Goal: Navigation & Orientation: Find specific page/section

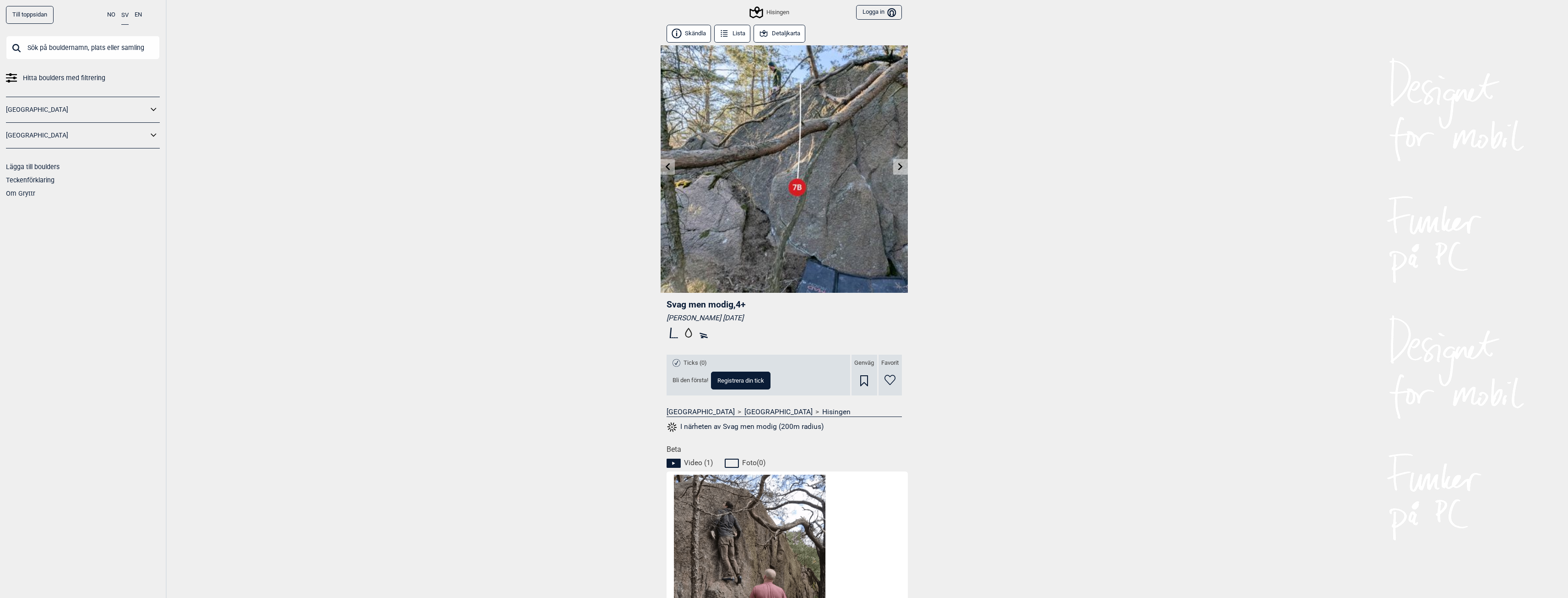
click at [896, 162] on link at bounding box center [900, 167] width 14 height 15
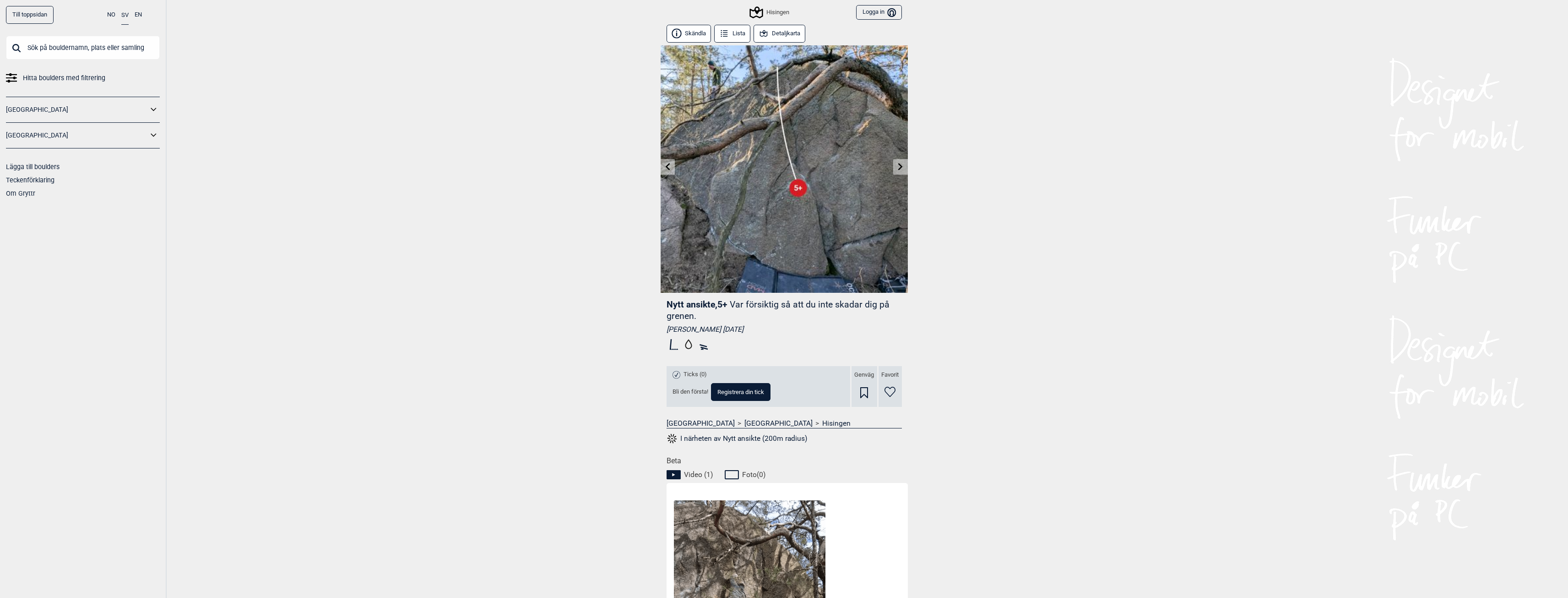
click at [899, 163] on icon at bounding box center [901, 166] width 7 height 7
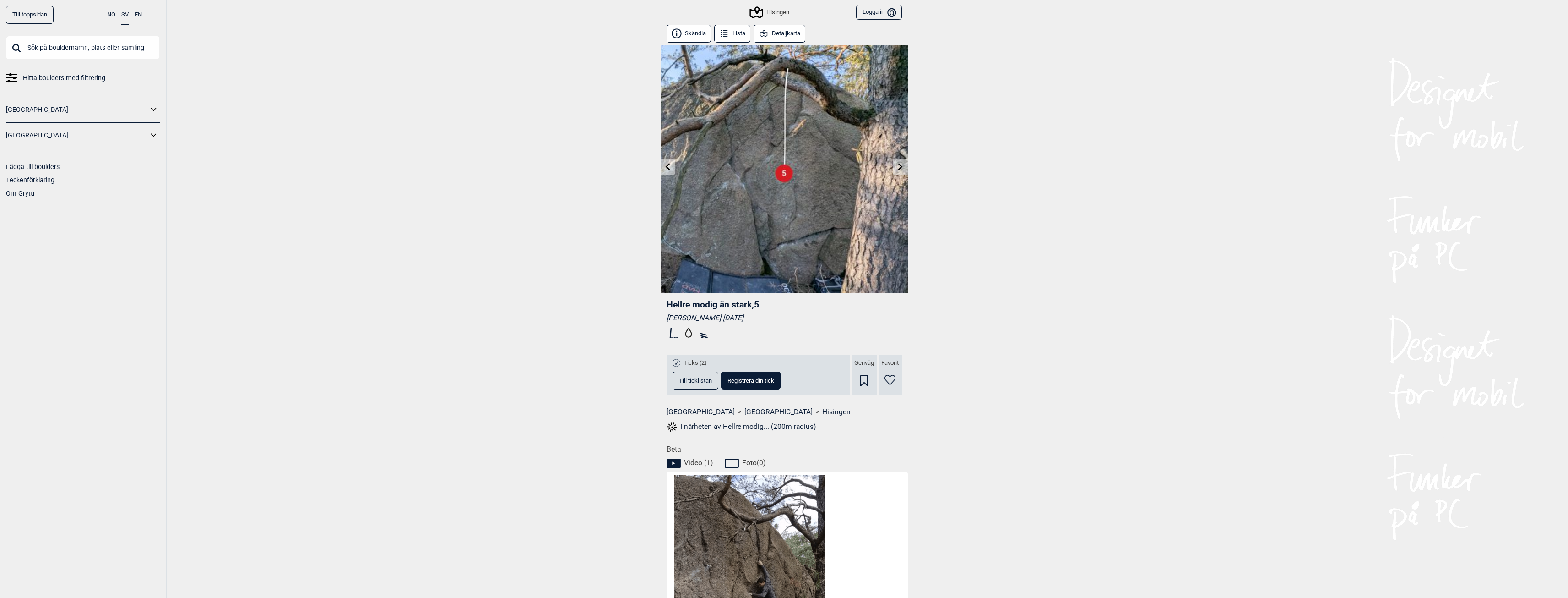
click at [704, 379] on span "Till ticklistan" at bounding box center [695, 381] width 33 height 6
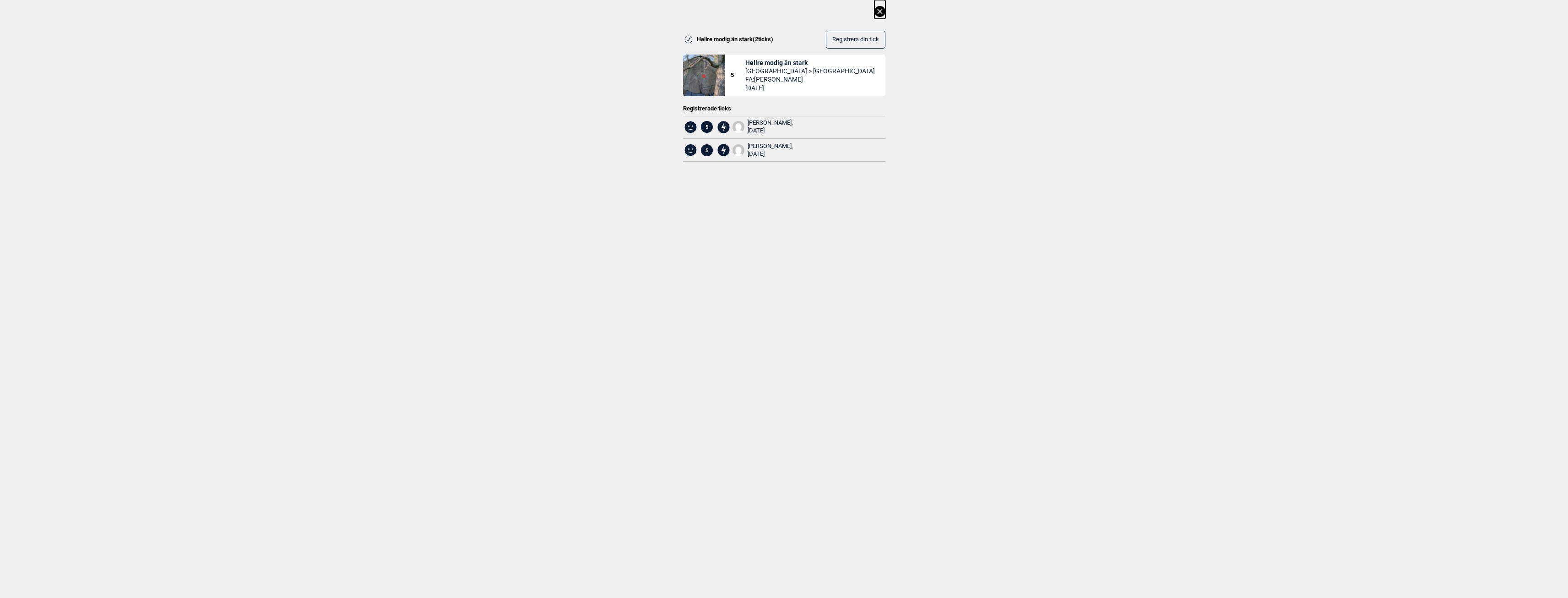
click at [884, 9] on icon at bounding box center [879, 11] width 11 height 11
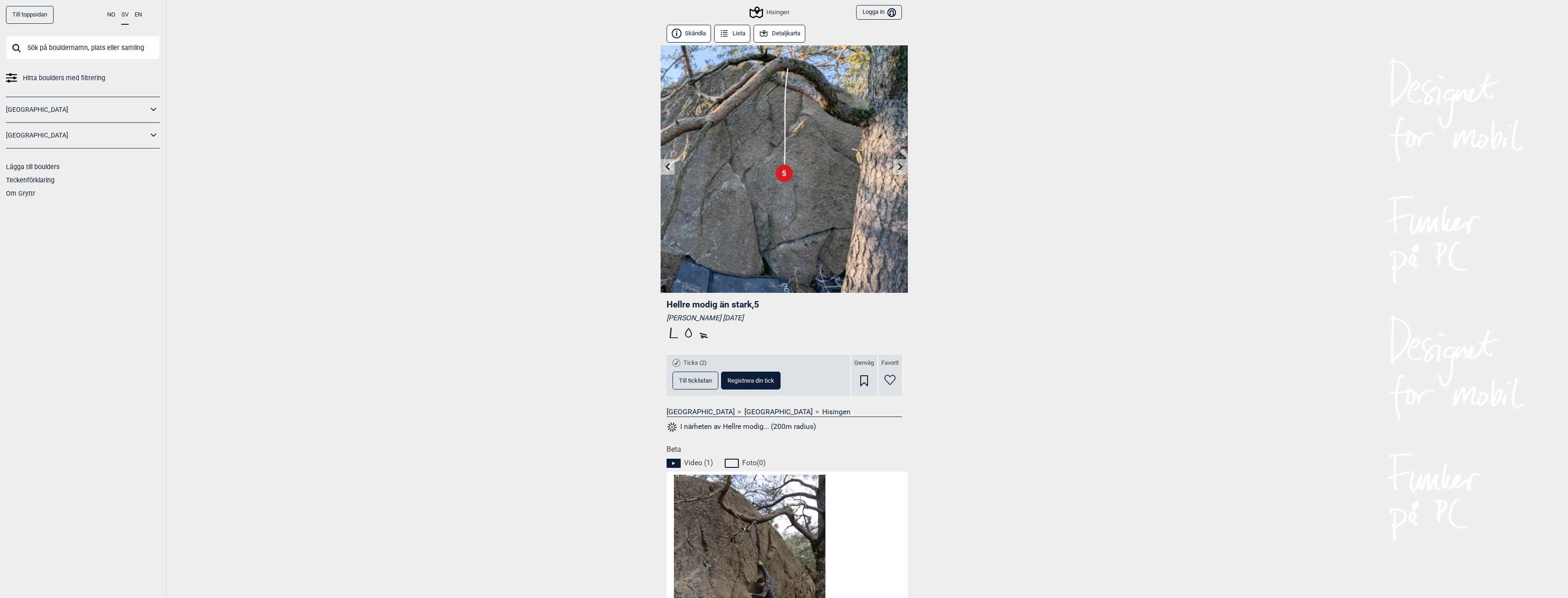
click at [892, 171] on img at bounding box center [784, 168] width 247 height 247
click at [897, 167] on icon at bounding box center [901, 166] width 7 height 7
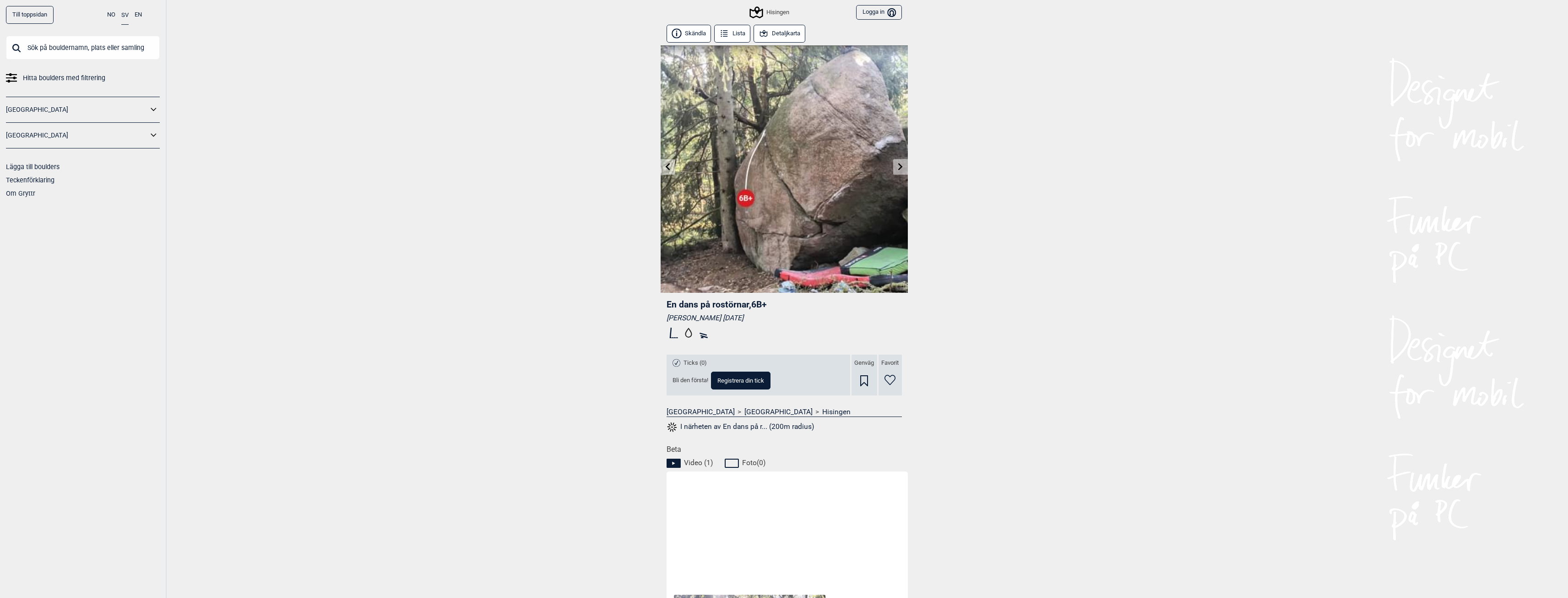
click at [898, 167] on icon at bounding box center [901, 166] width 7 height 7
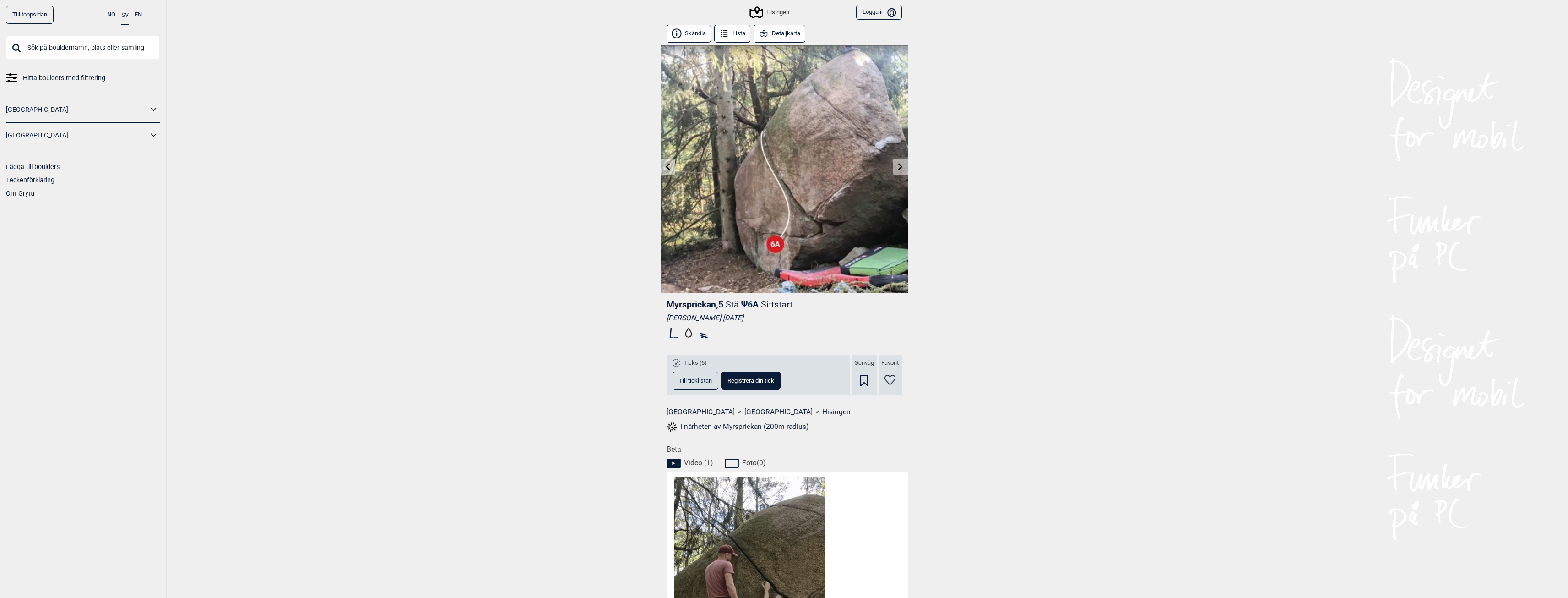
click at [703, 383] on span "Till ticklistan" at bounding box center [695, 381] width 33 height 6
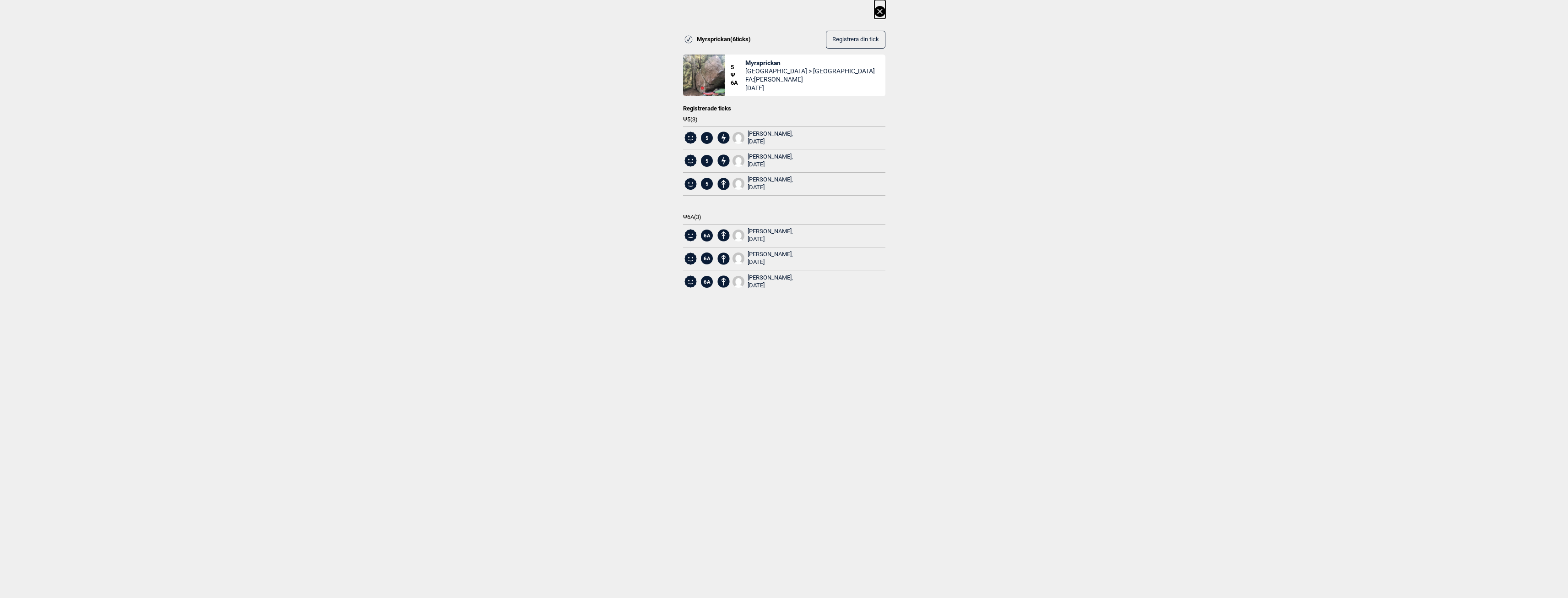
click at [883, 7] on icon at bounding box center [879, 11] width 11 height 11
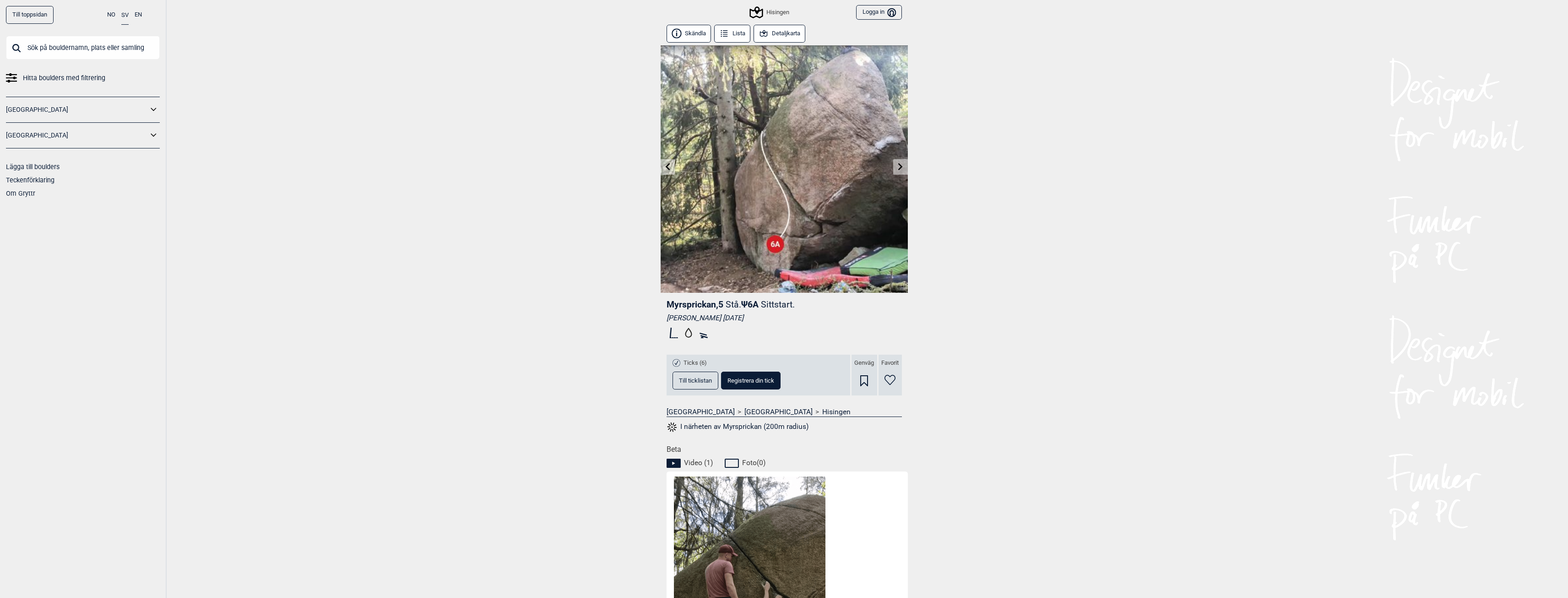
click at [901, 164] on icon at bounding box center [901, 166] width 7 height 7
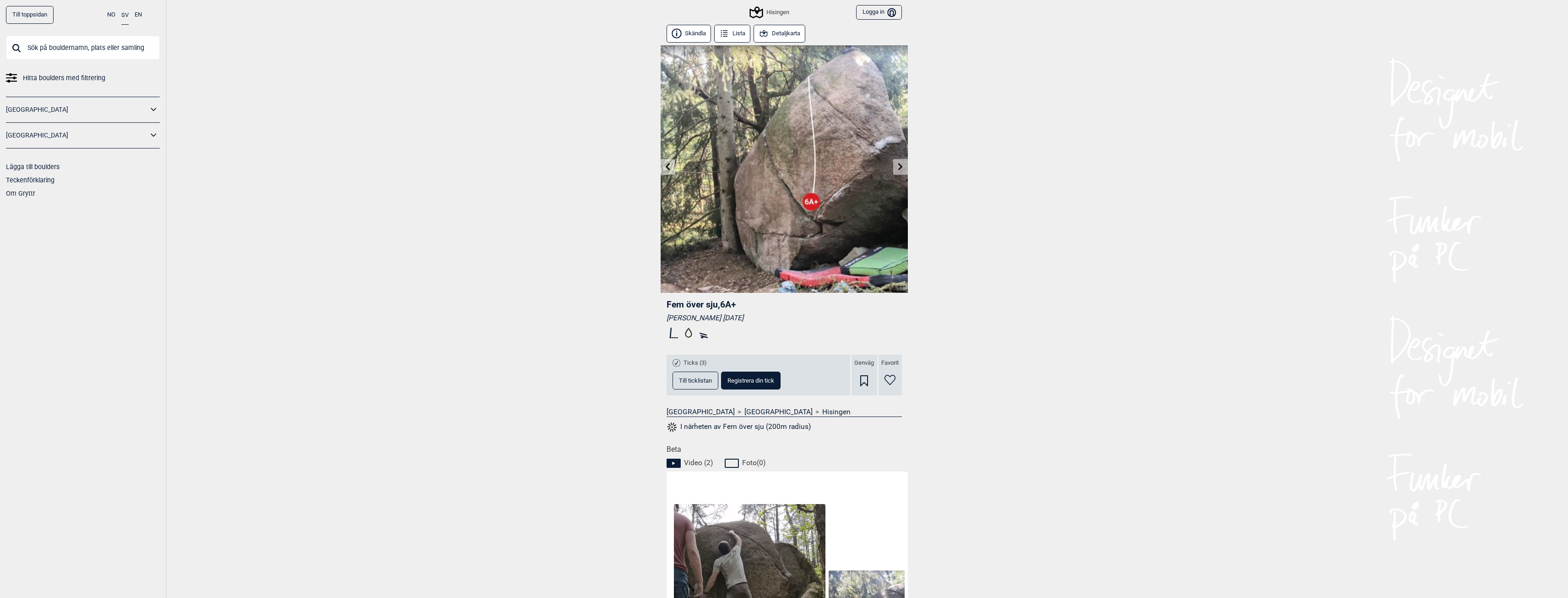
click at [708, 381] on span "Till ticklistan" at bounding box center [695, 381] width 33 height 6
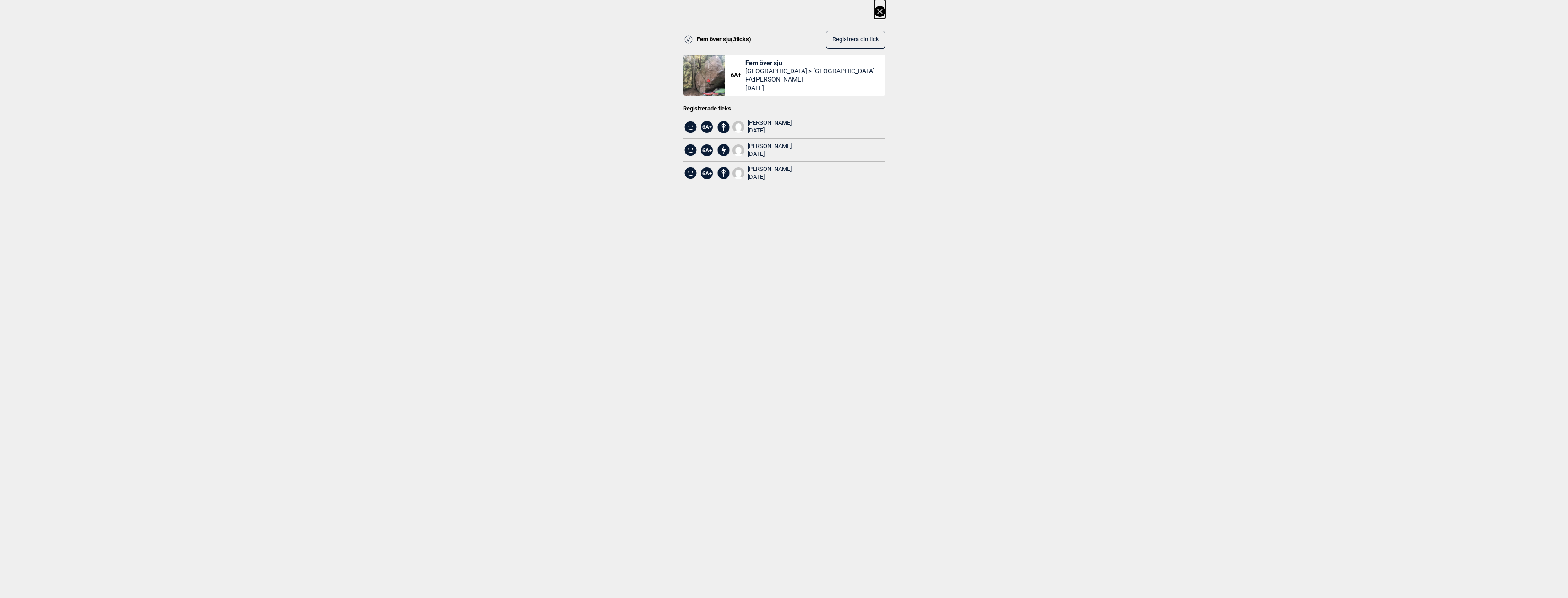
click at [880, 11] on icon at bounding box center [879, 11] width 11 height 11
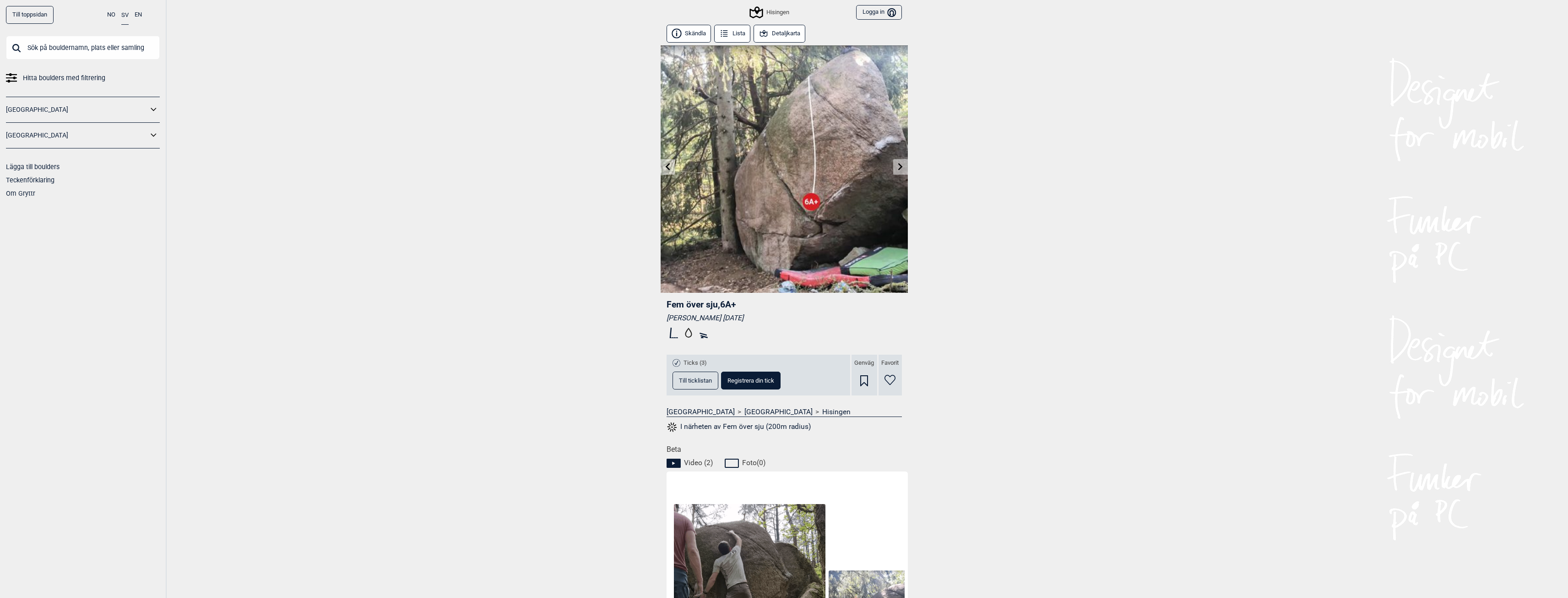
click at [897, 164] on icon at bounding box center [901, 166] width 7 height 7
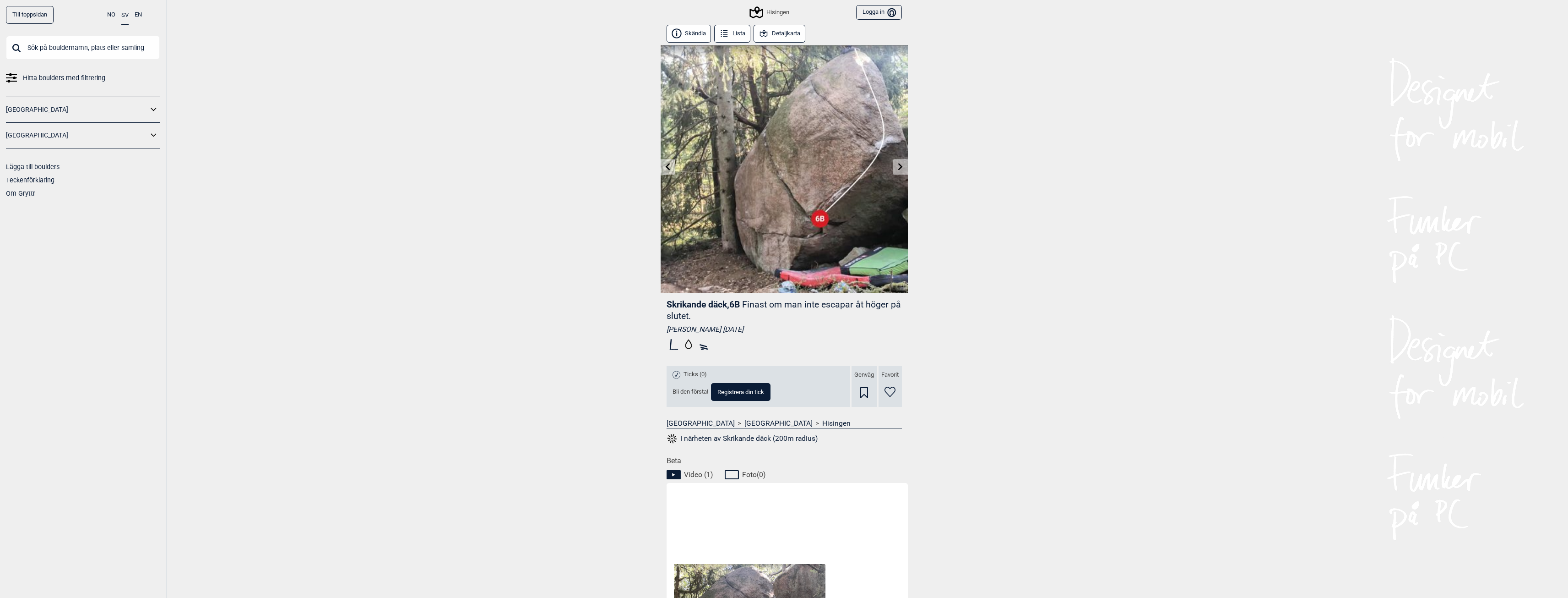
click at [899, 170] on icon at bounding box center [901, 166] width 7 height 7
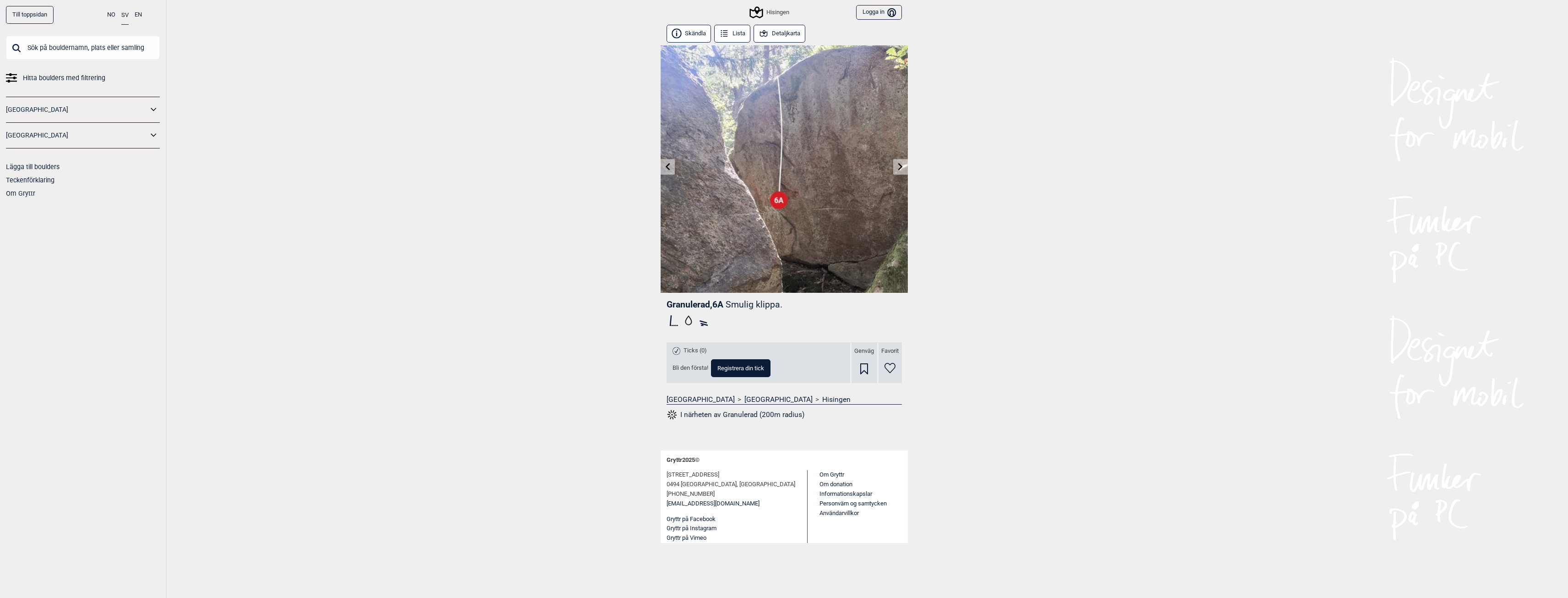
click at [897, 165] on icon at bounding box center [901, 166] width 7 height 7
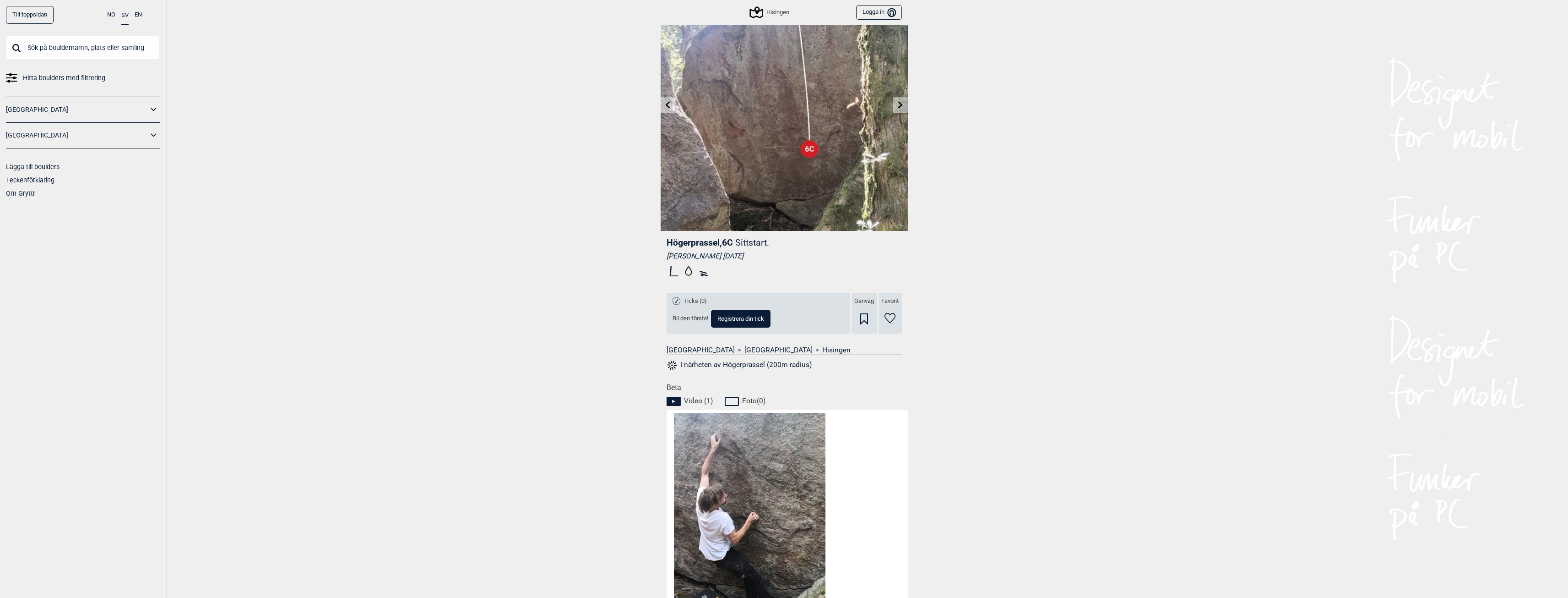
scroll to position [137, 0]
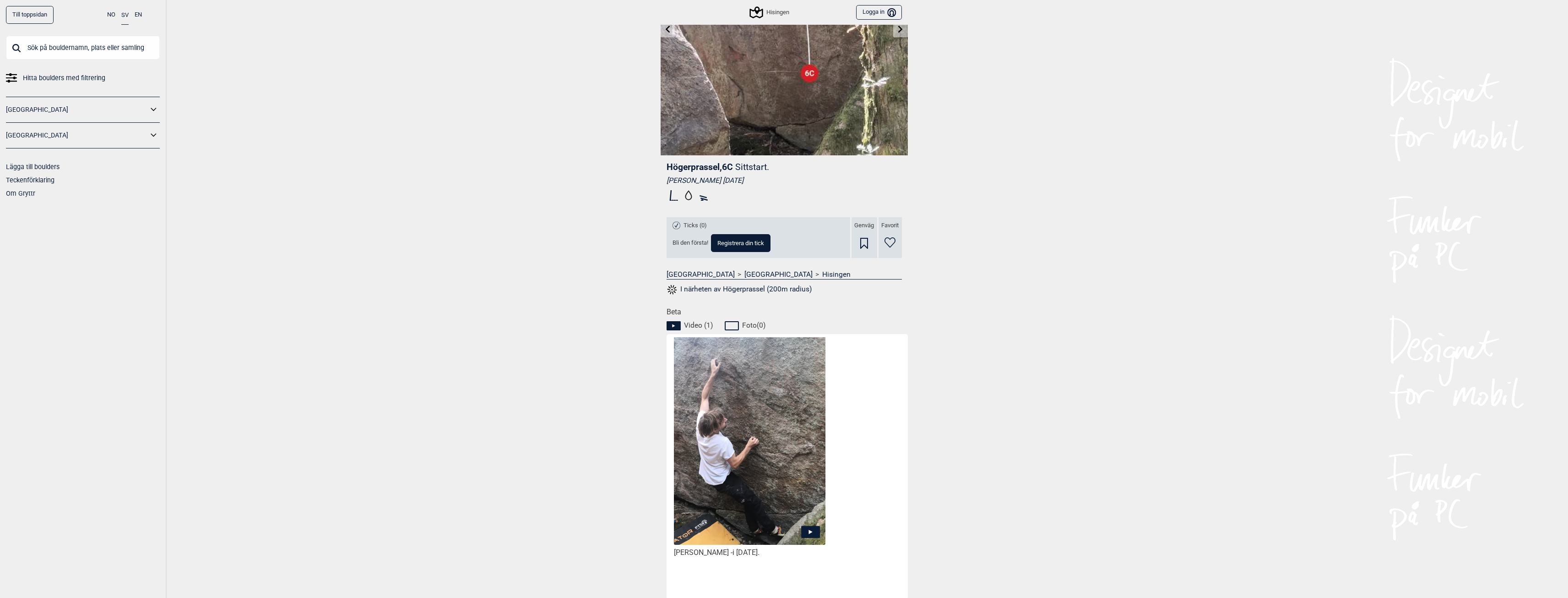
click at [812, 528] on icon at bounding box center [810, 532] width 19 height 12
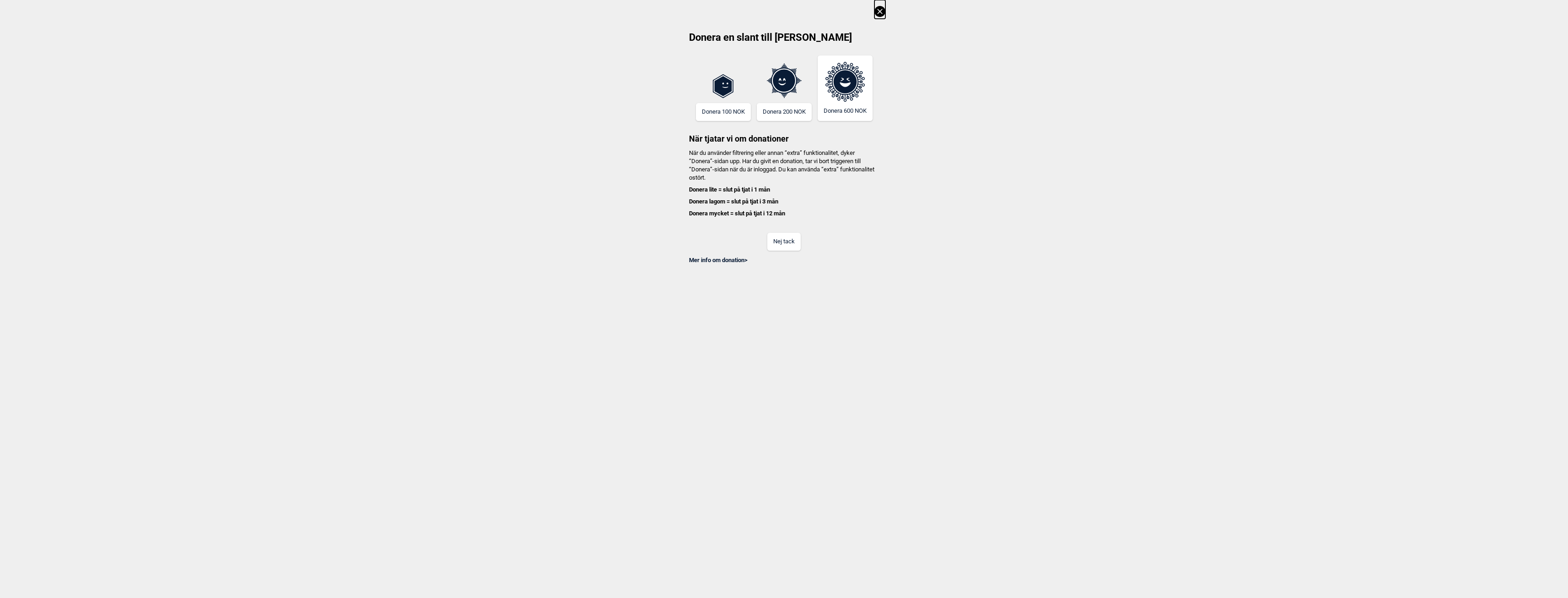
click at [782, 246] on button "Nej tack" at bounding box center [784, 242] width 33 height 18
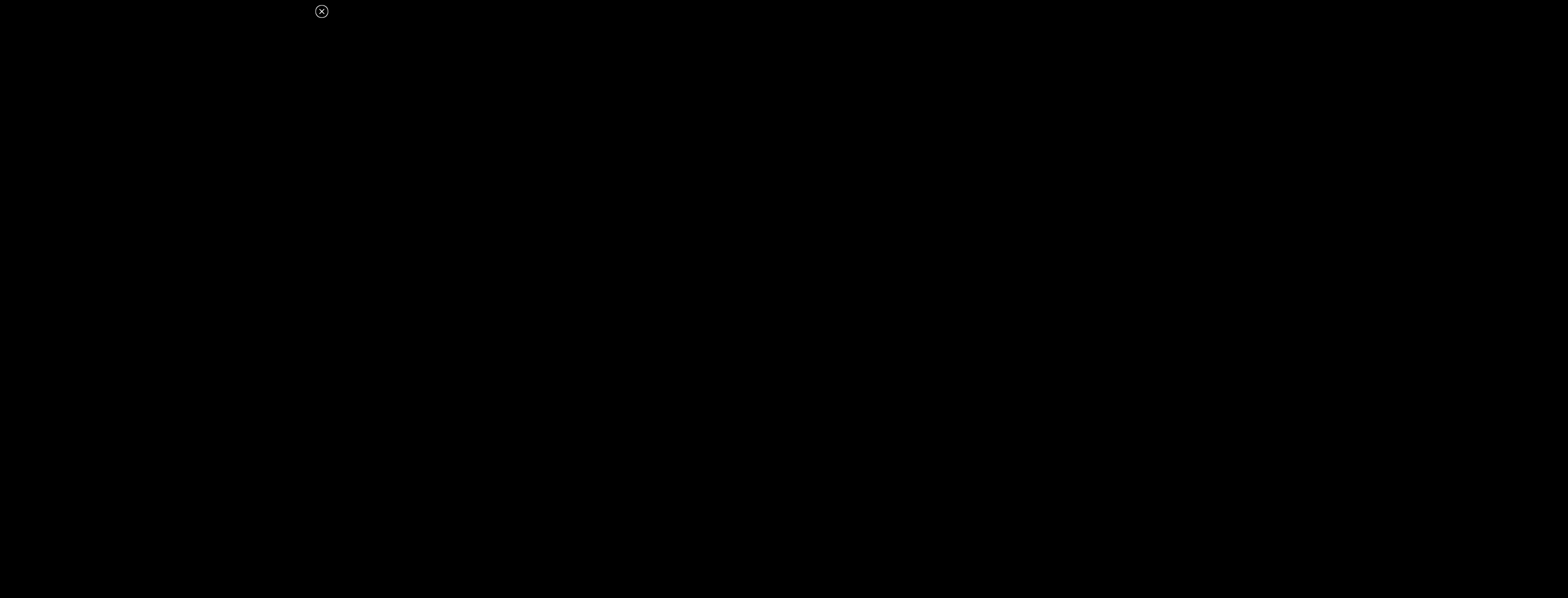
click at [320, 10] on icon at bounding box center [322, 11] width 11 height 11
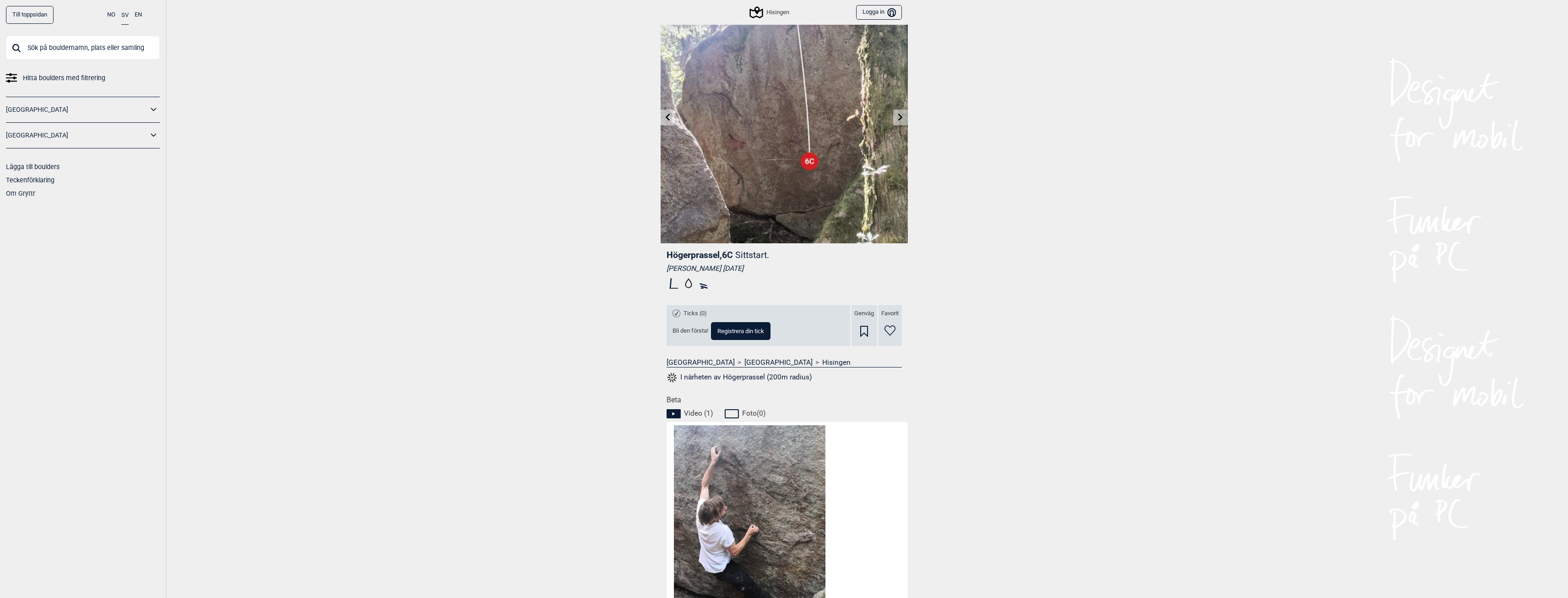
scroll to position [0, 0]
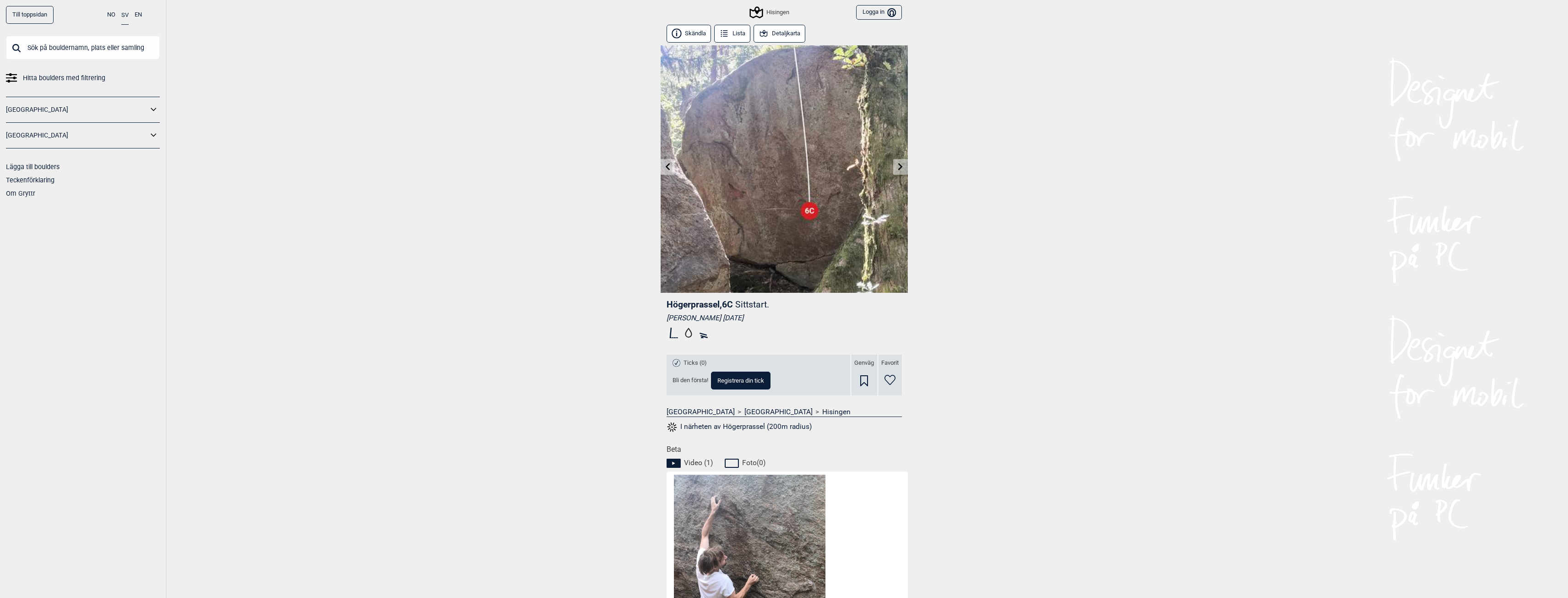
click at [782, 11] on div "Hisingen" at bounding box center [770, 12] width 39 height 11
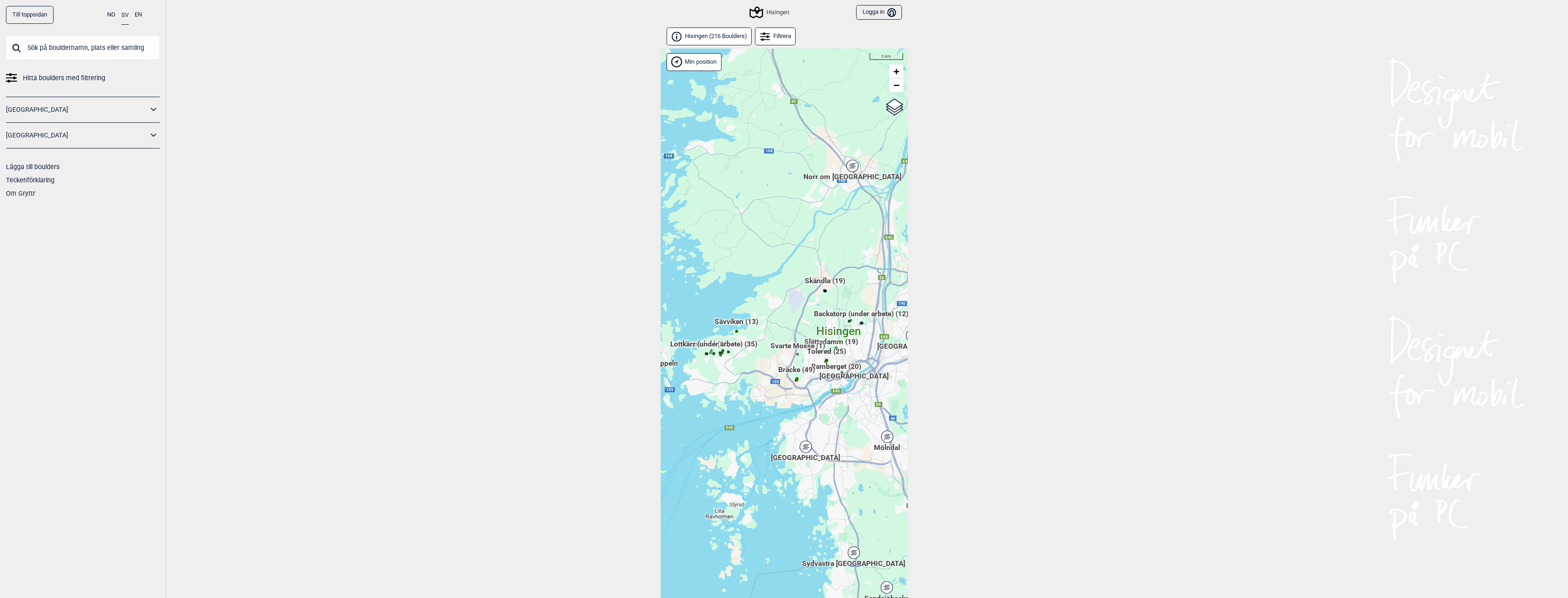
click at [831, 280] on span "Skändla (19)" at bounding box center [825, 284] width 40 height 17
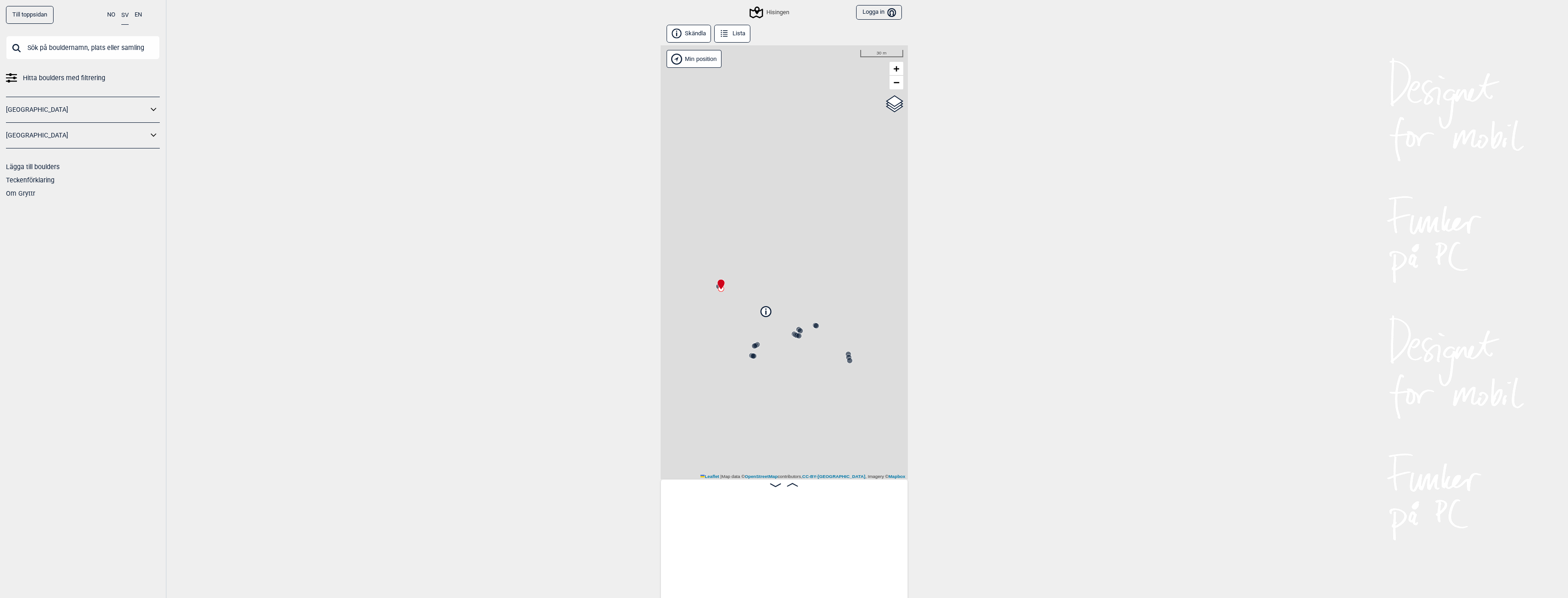
scroll to position [0, 72]
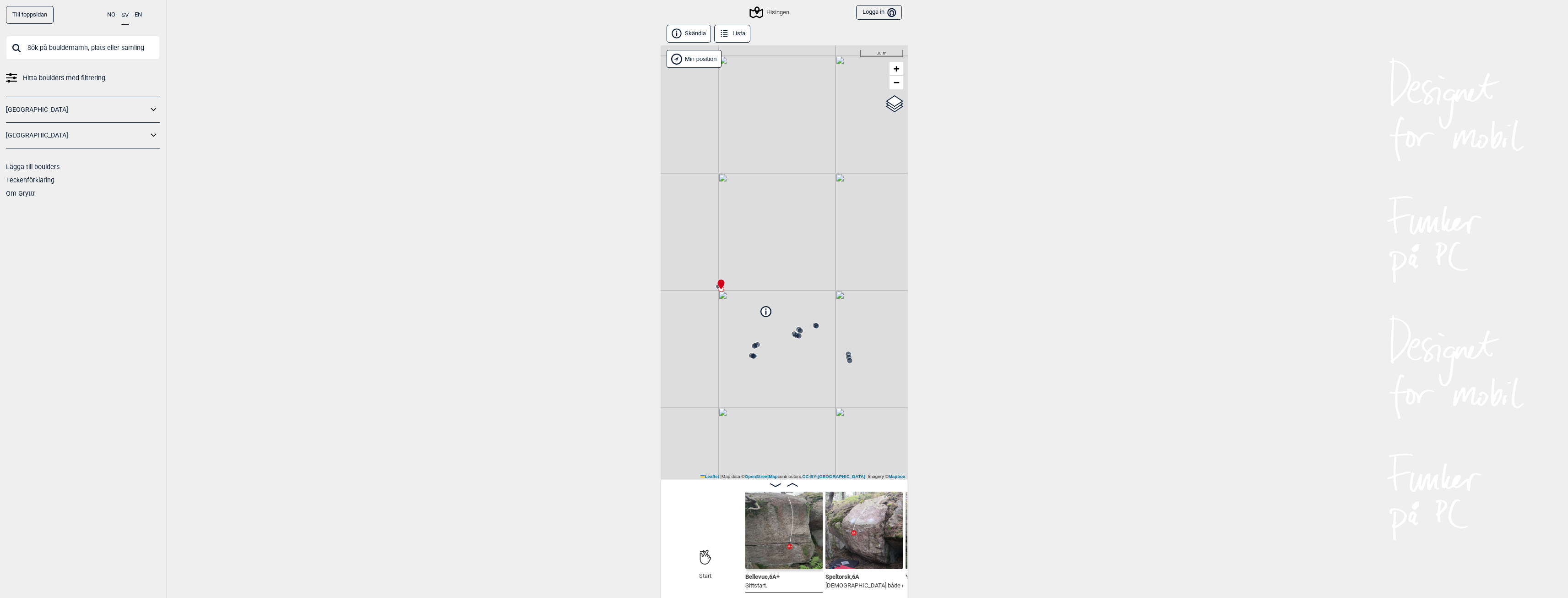
click at [771, 547] on img at bounding box center [784, 530] width 77 height 77
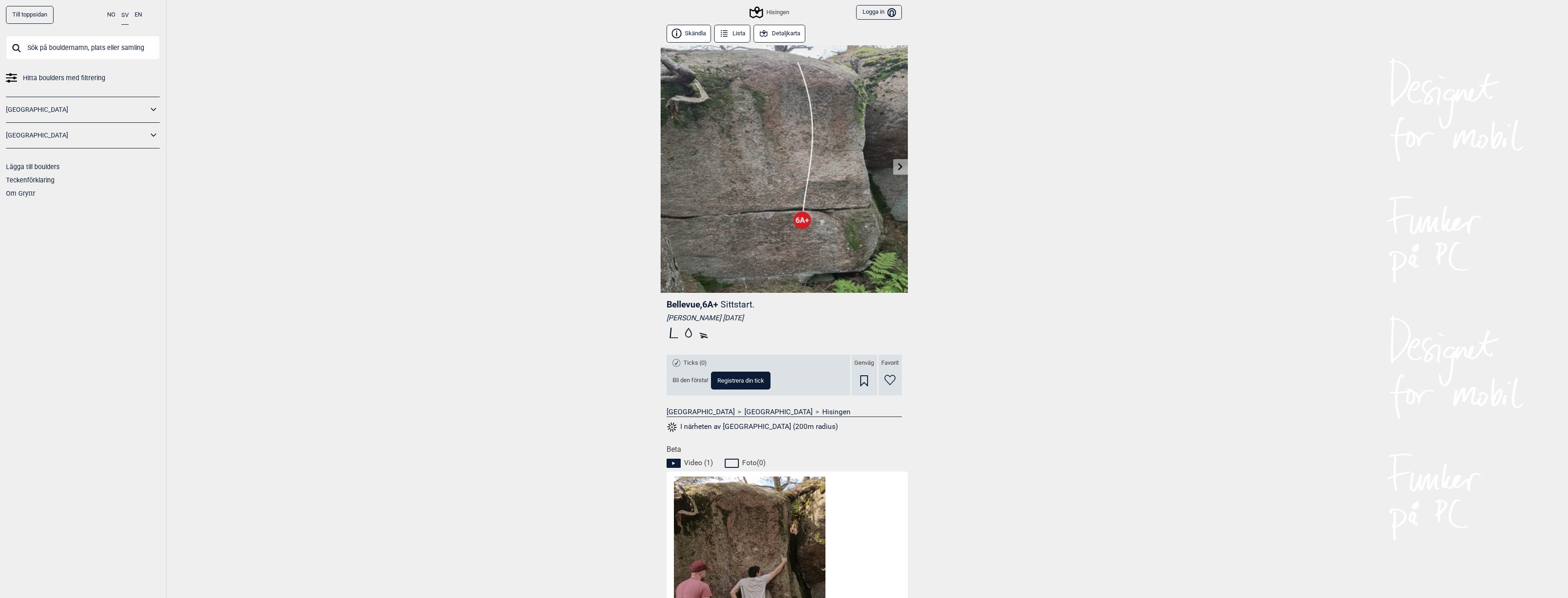
click at [900, 168] on icon at bounding box center [900, 166] width 4 height 7
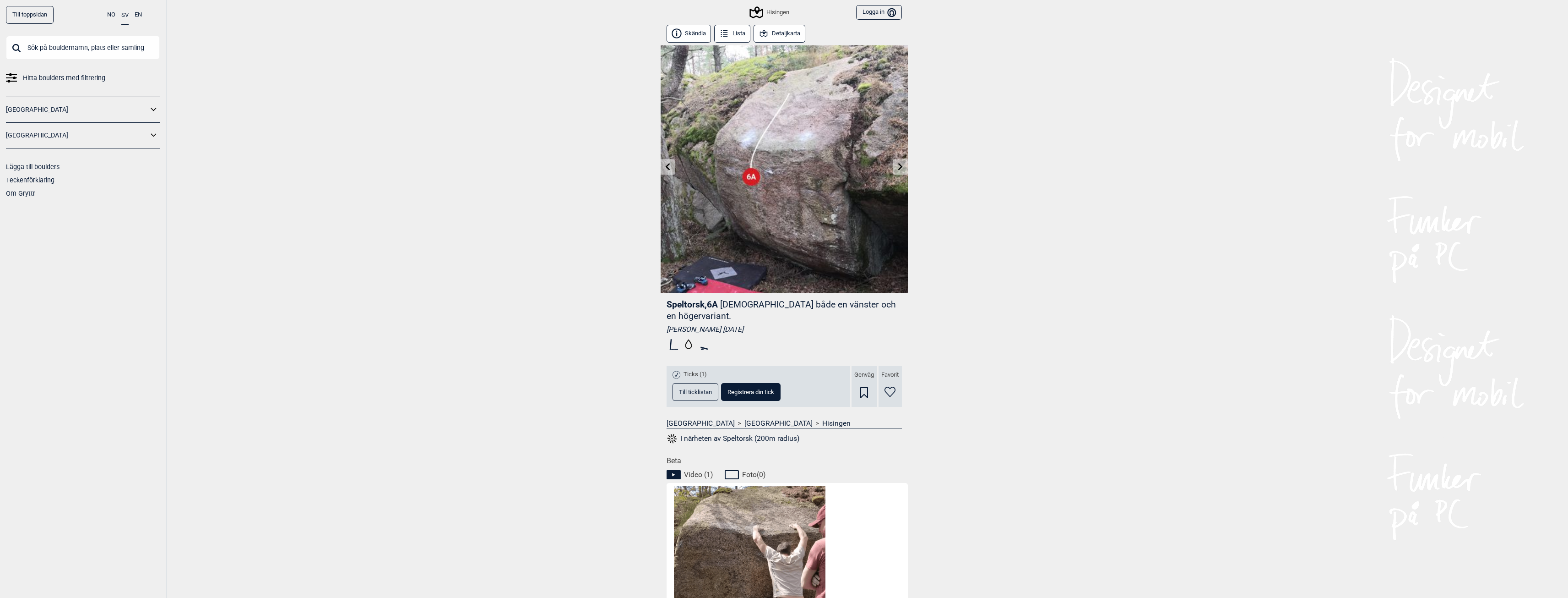
click at [667, 162] on link at bounding box center [667, 167] width 14 height 15
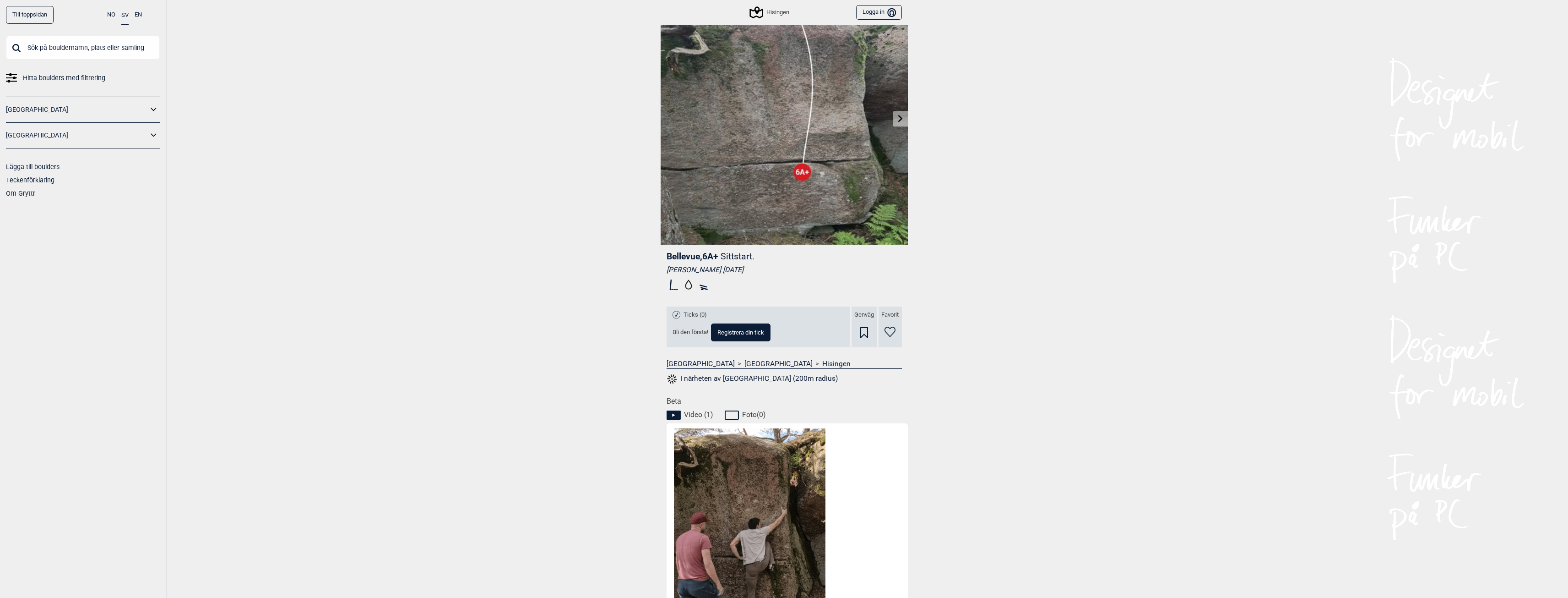
scroll to position [91, 0]
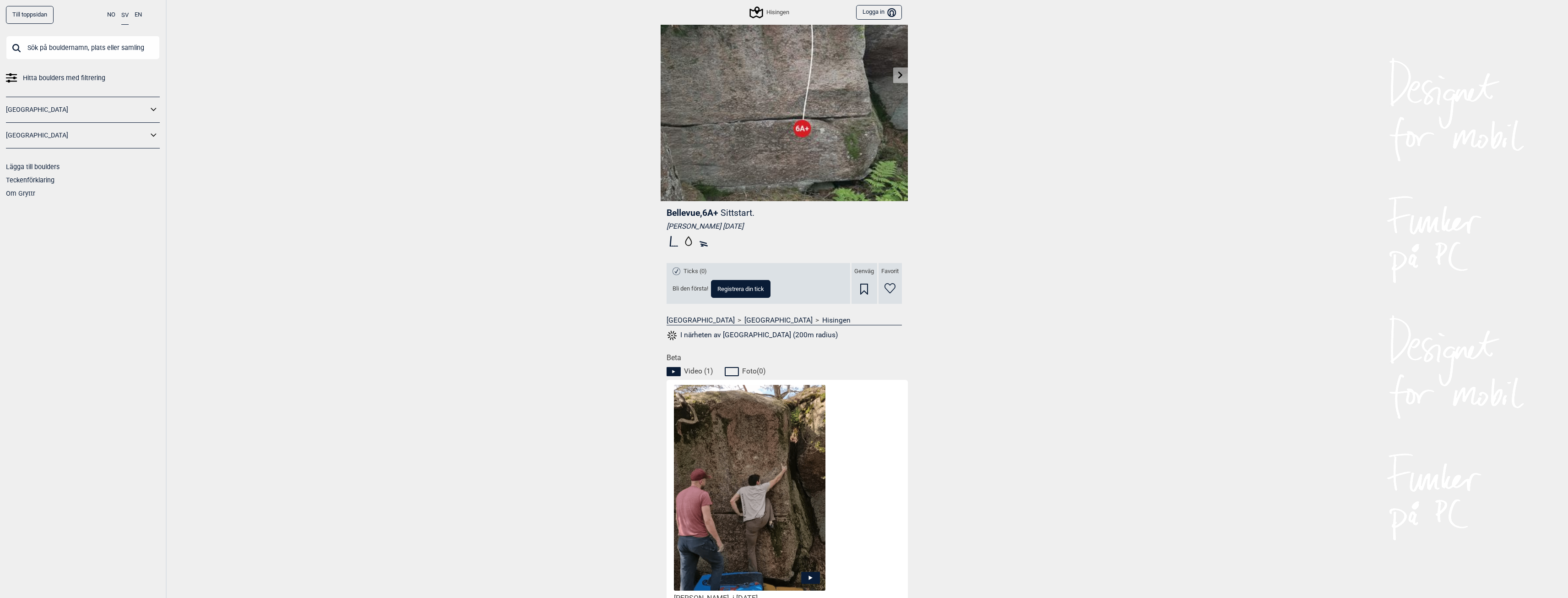
click at [808, 577] on icon at bounding box center [810, 578] width 19 height 12
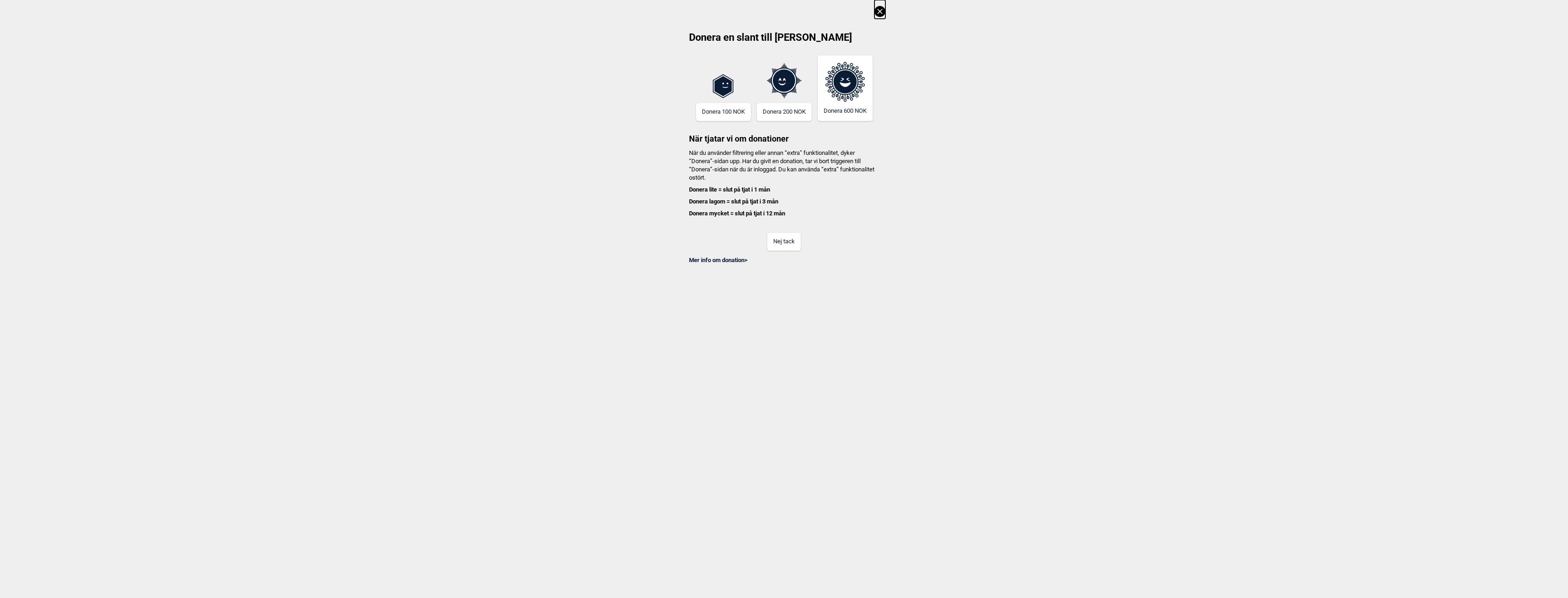
click at [794, 237] on button "Nej tack" at bounding box center [784, 242] width 33 height 18
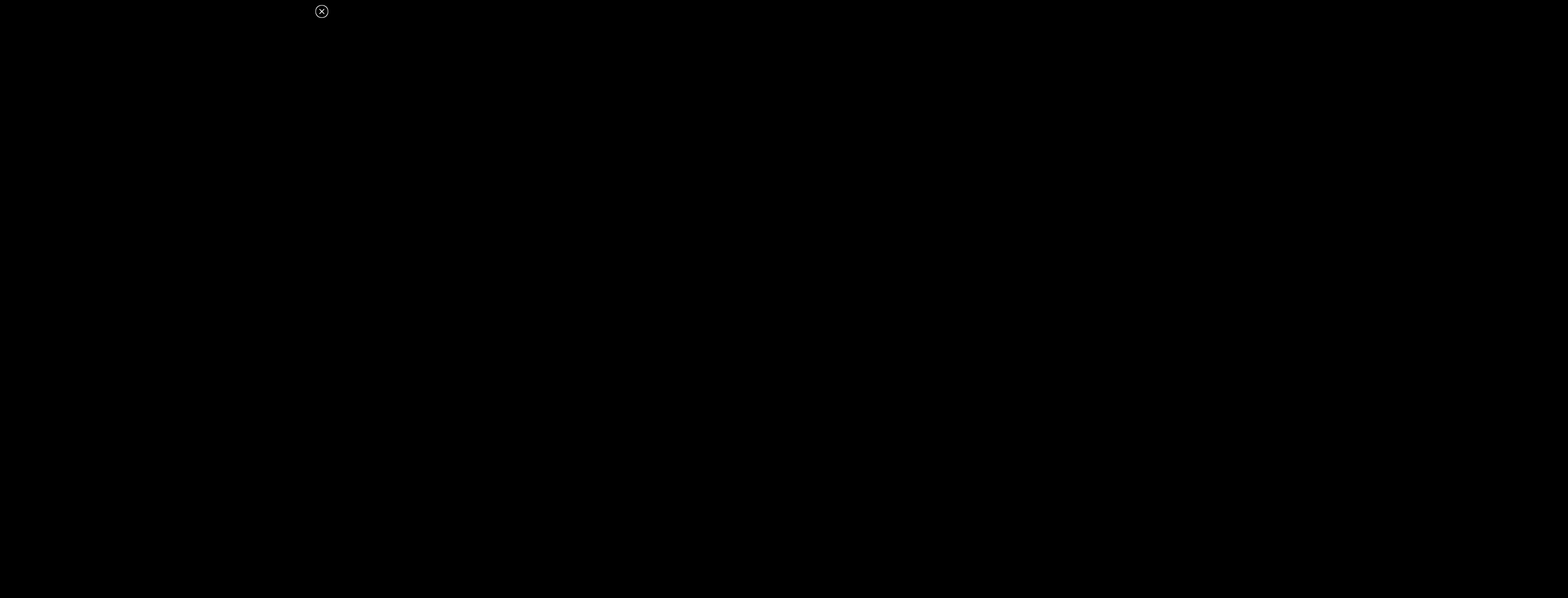
click at [321, 9] on icon at bounding box center [322, 11] width 11 height 11
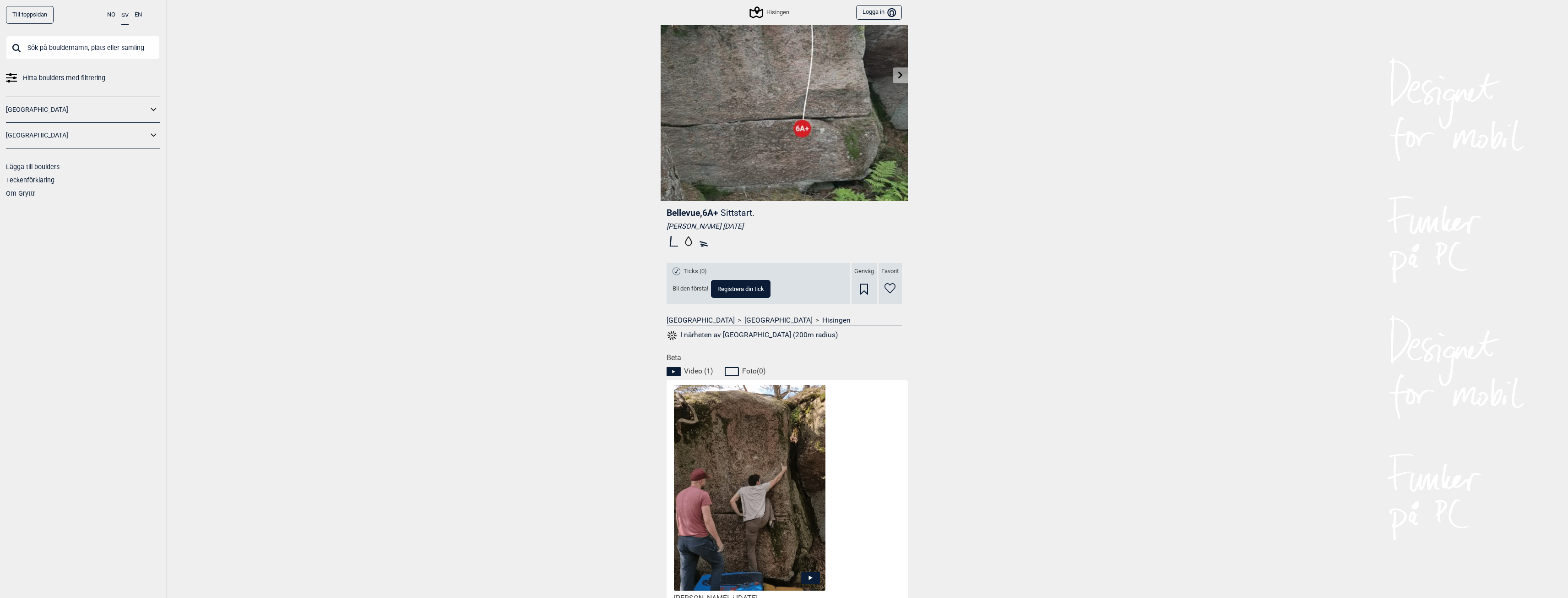
click at [899, 74] on icon at bounding box center [901, 75] width 7 height 7
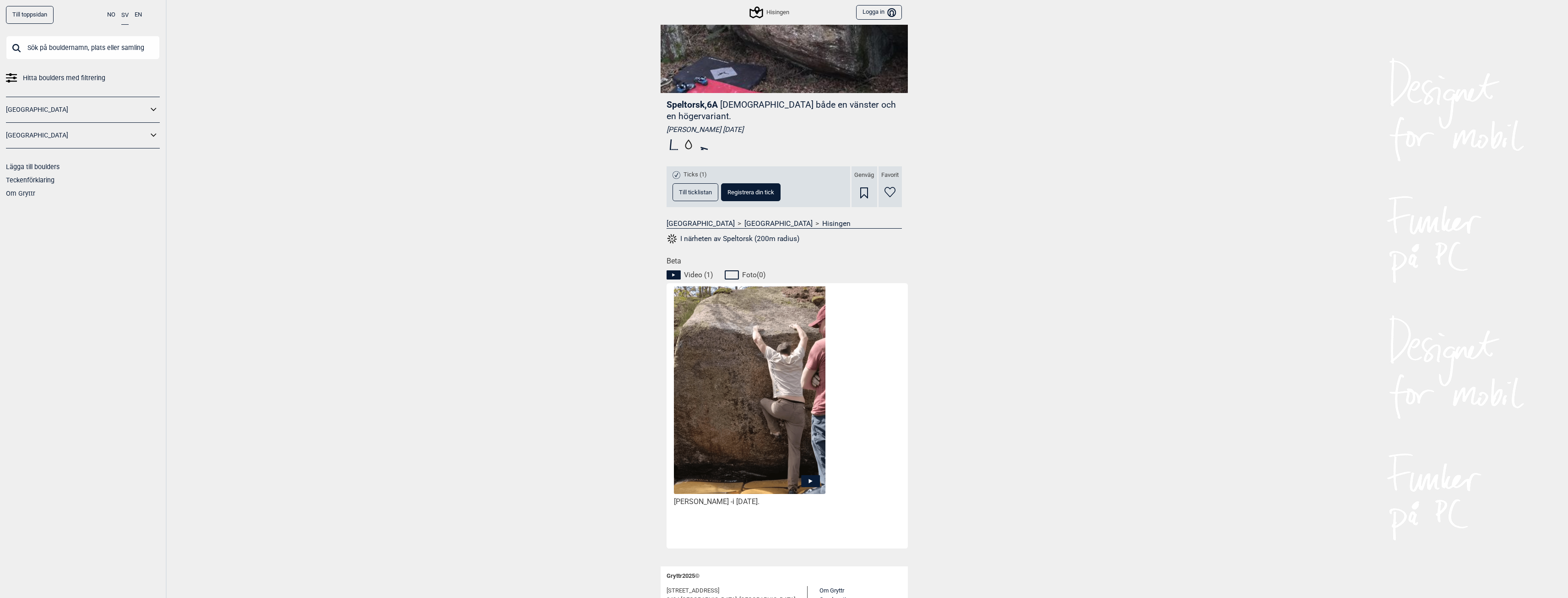
scroll to position [229, 0]
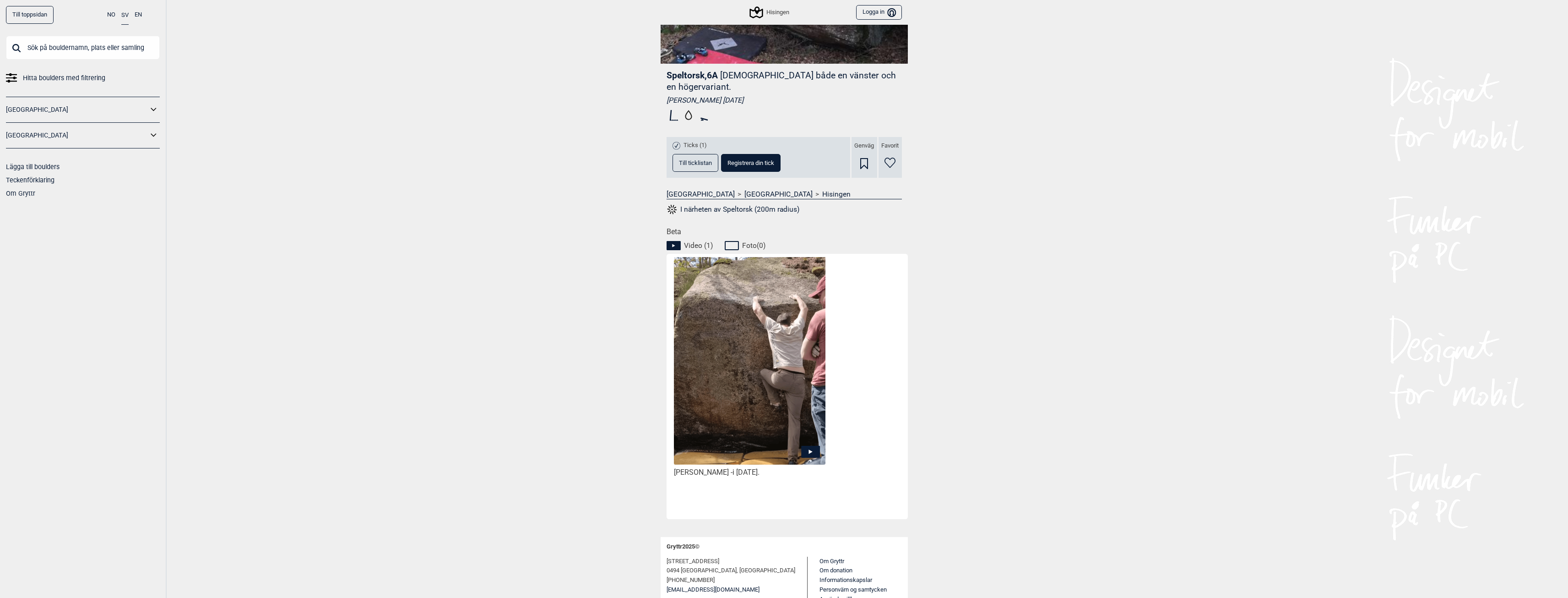
click at [806, 446] on icon at bounding box center [810, 452] width 19 height 12
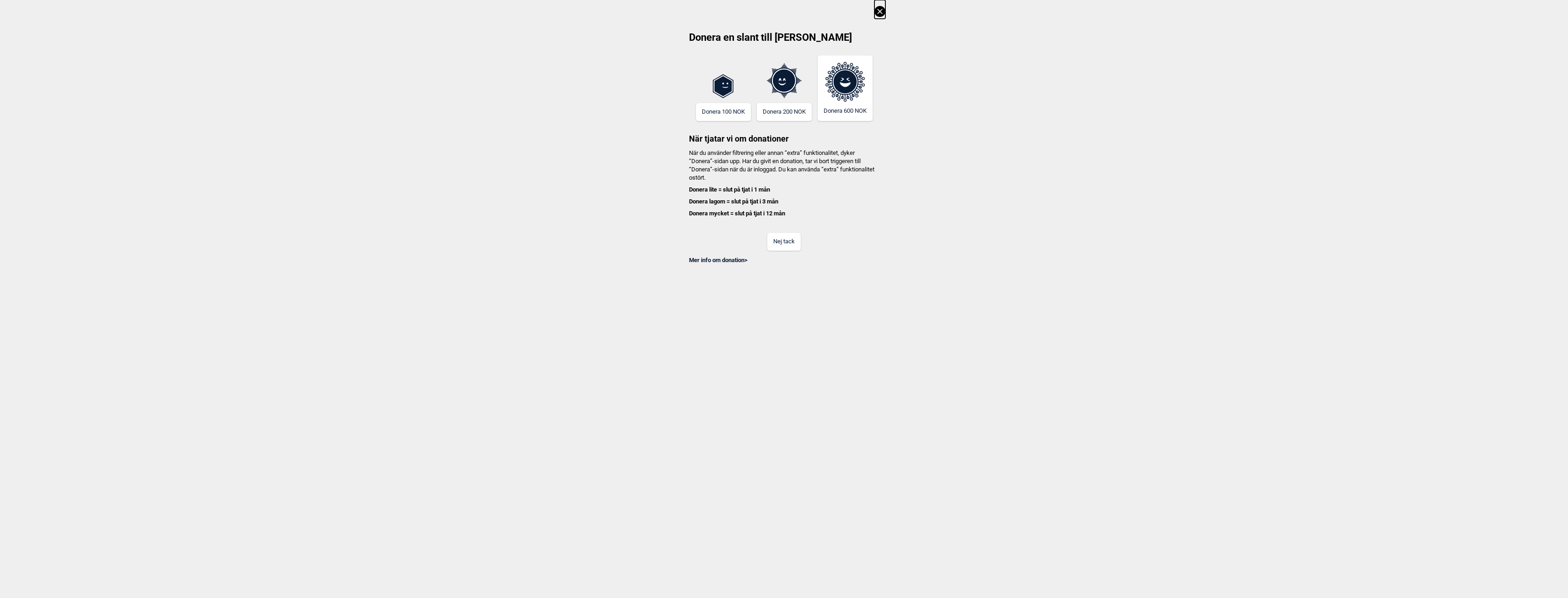
click at [790, 247] on button "Nej tack" at bounding box center [784, 242] width 33 height 18
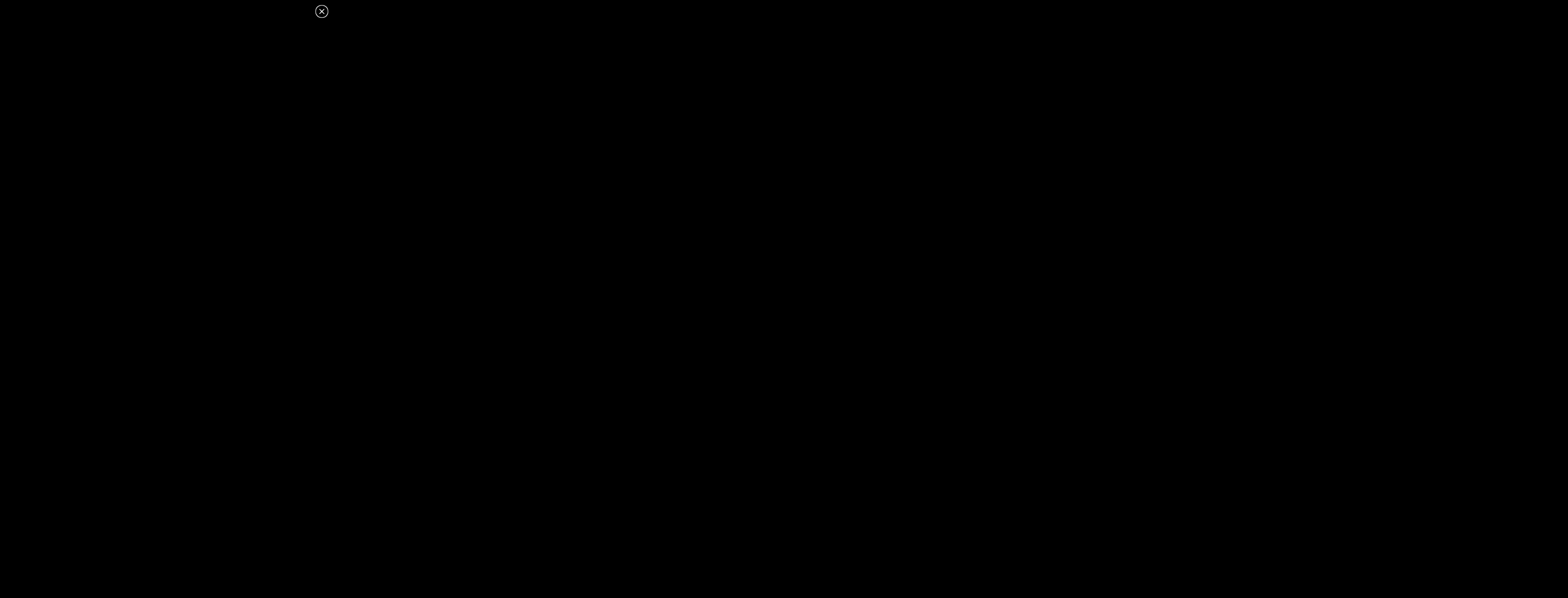
click at [320, 10] on icon at bounding box center [321, 11] width 5 height 5
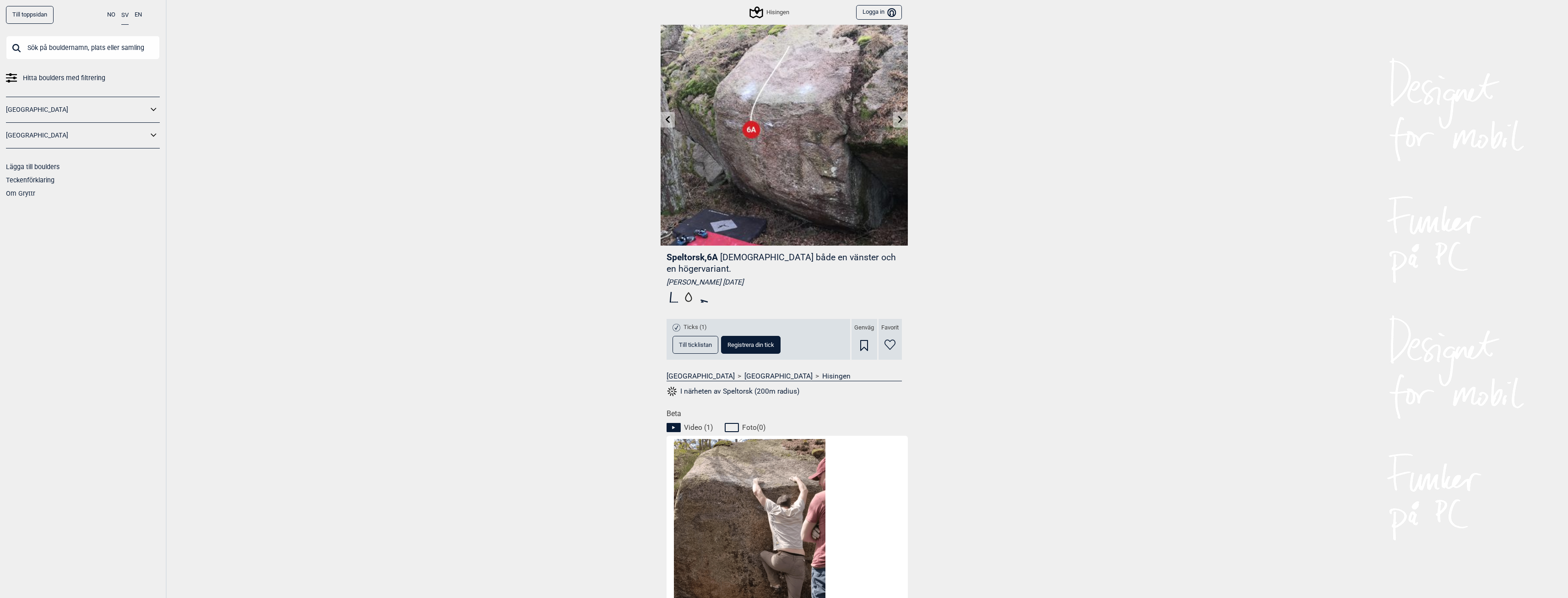
scroll to position [0, 0]
